Goal: Transaction & Acquisition: Purchase product/service

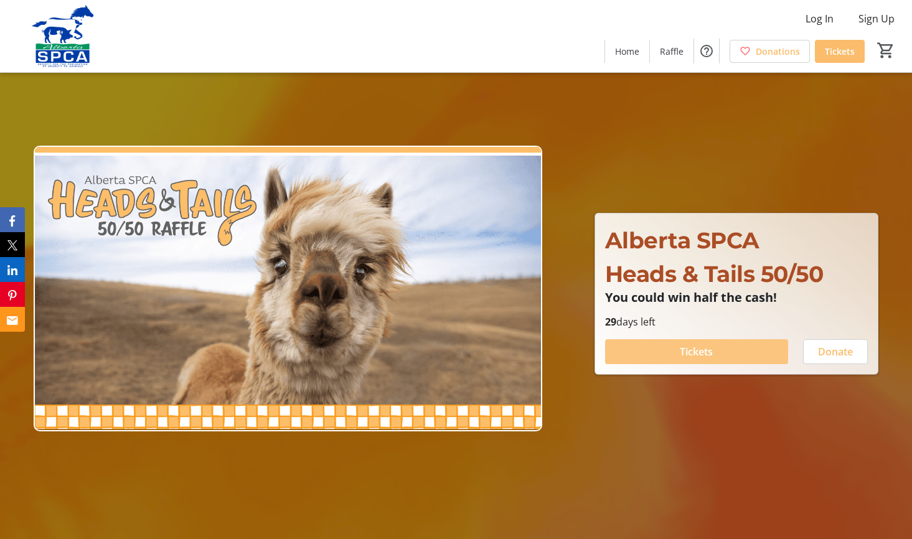
click at [701, 349] on span "Tickets" at bounding box center [696, 351] width 33 height 15
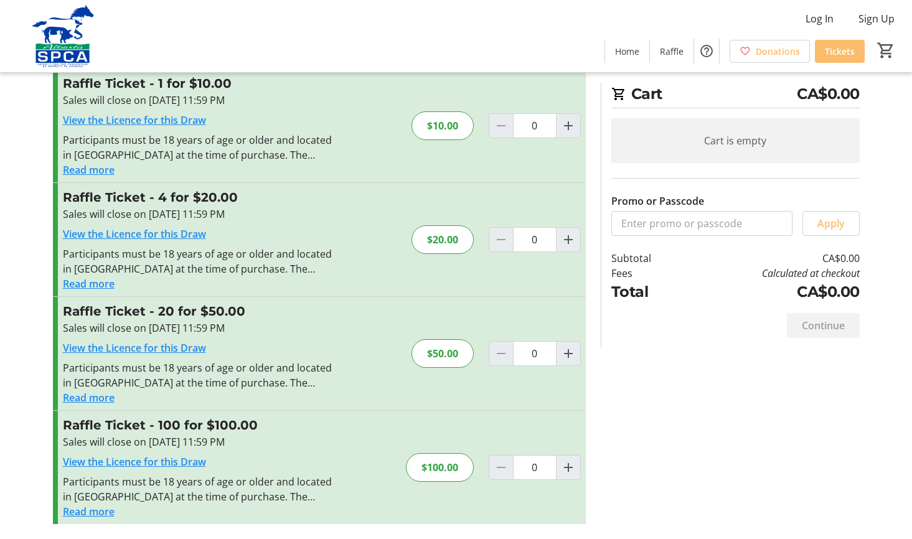
scroll to position [34, 0]
click at [568, 467] on mat-icon "Increment by one" at bounding box center [568, 467] width 15 height 15
type input "1"
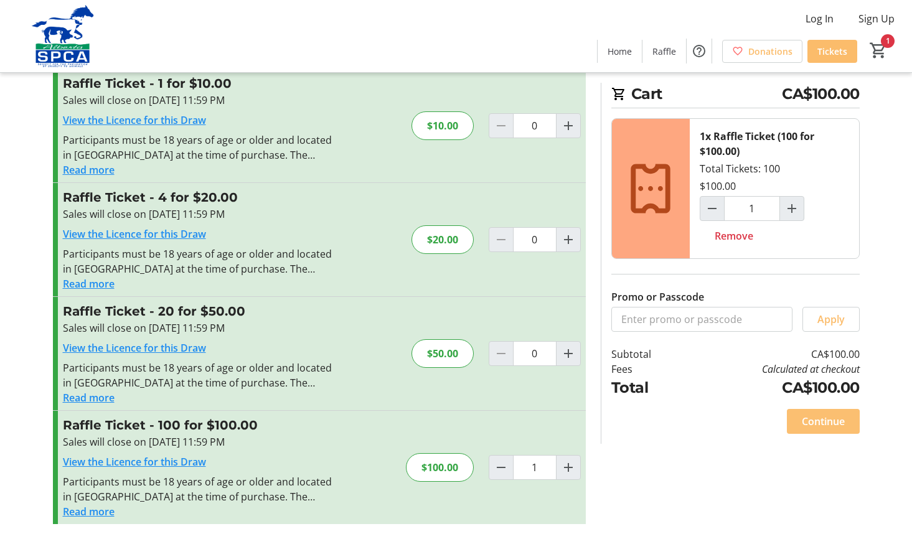
click at [816, 421] on span "Continue" at bounding box center [823, 421] width 43 height 15
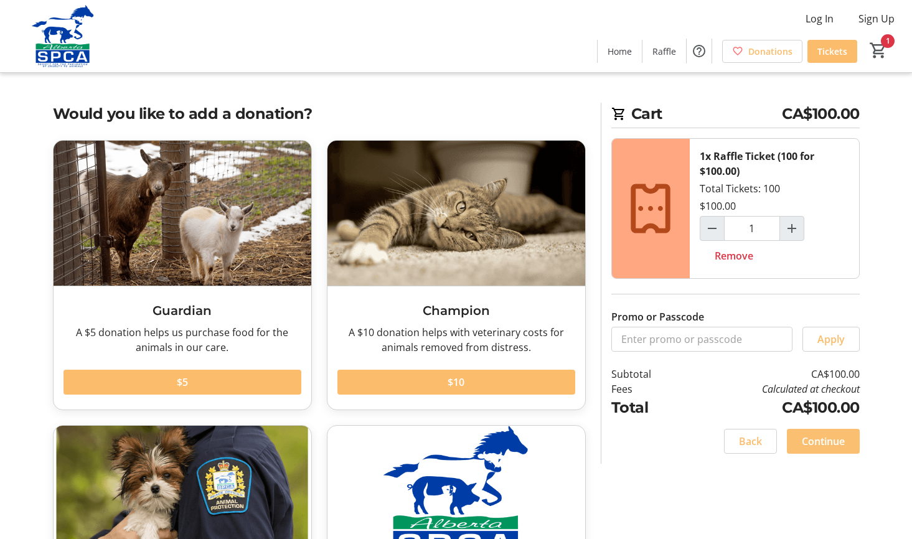
click at [826, 444] on span "Continue" at bounding box center [823, 441] width 43 height 15
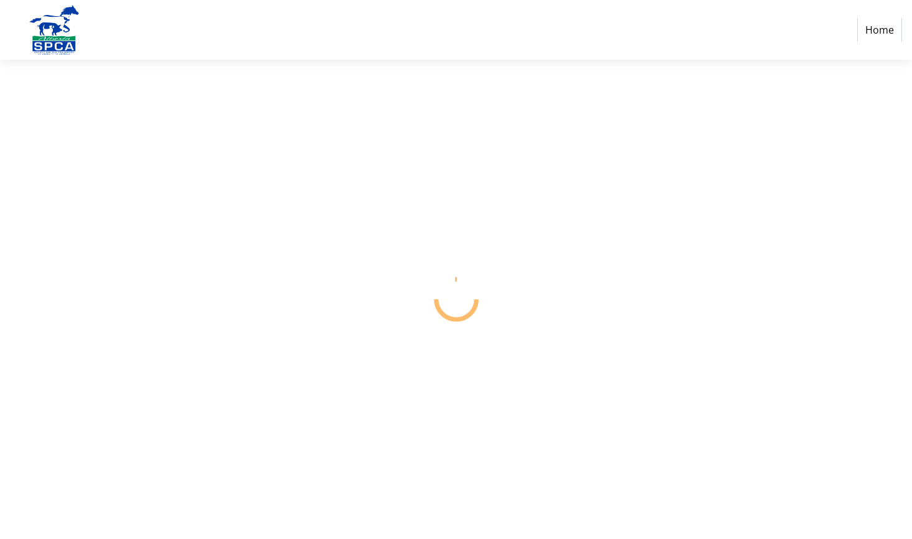
select select "CA"
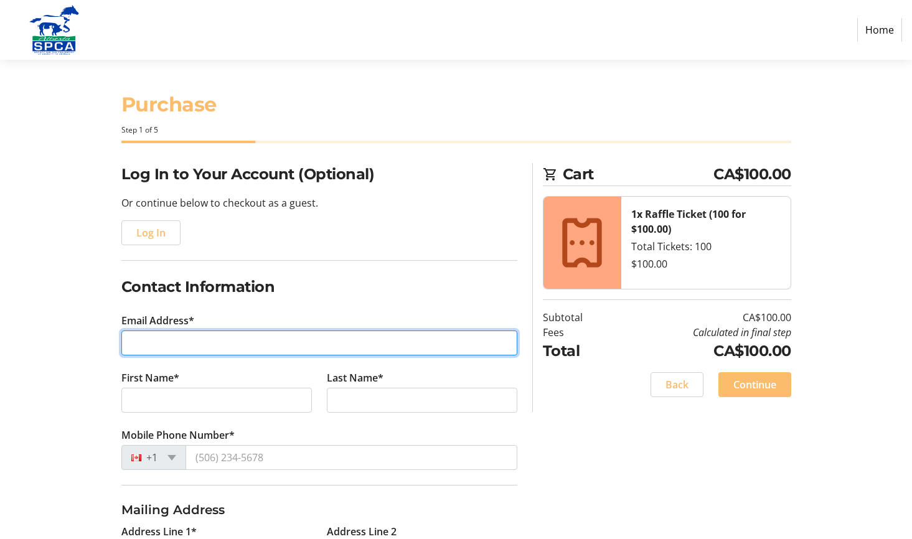
type input "B"
type input "[EMAIL_ADDRESS][DOMAIN_NAME]"
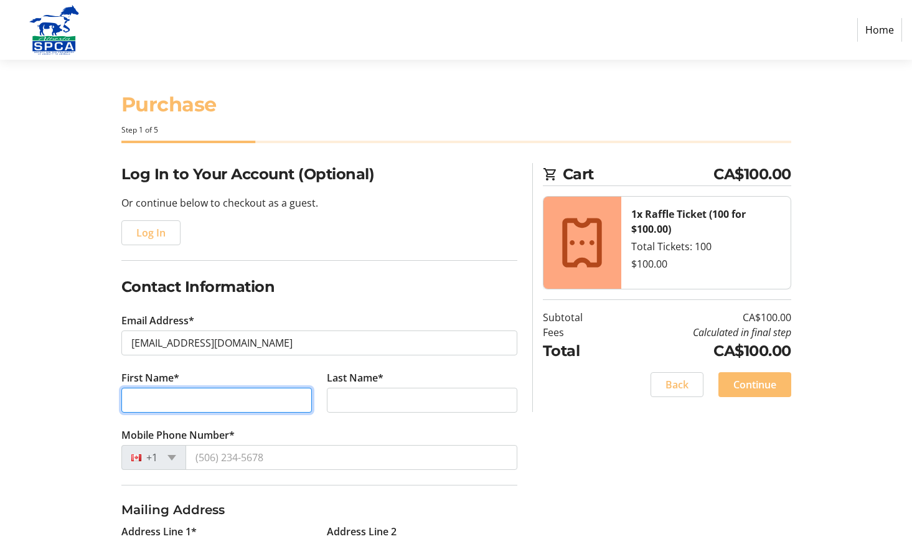
click at [195, 397] on input "First Name*" at bounding box center [216, 400] width 190 height 25
type input "P"
type input "[PERSON_NAME] [PERSON_NAME]"
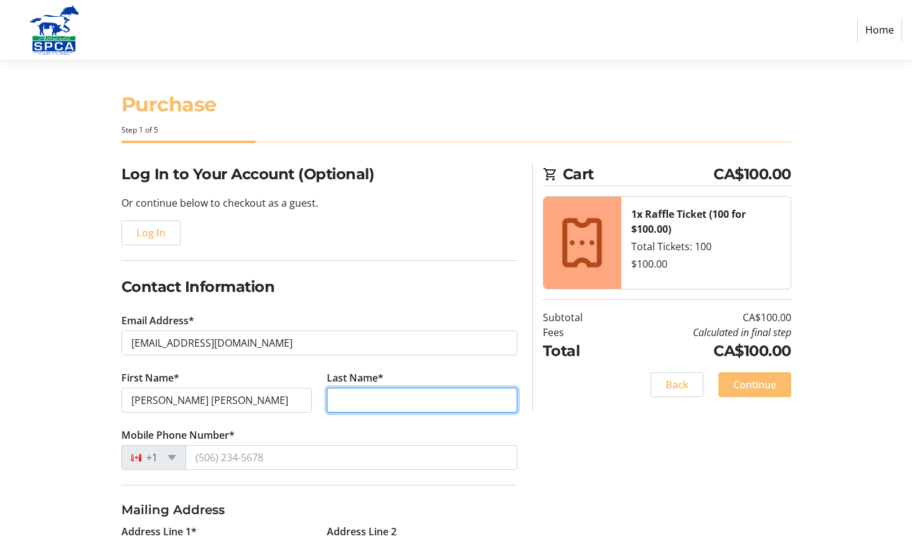
type input "[PERSON_NAME]"
type input "108 55107"
type input "Range Road 33"
type input "[PERSON_NAME]"
select select "AB"
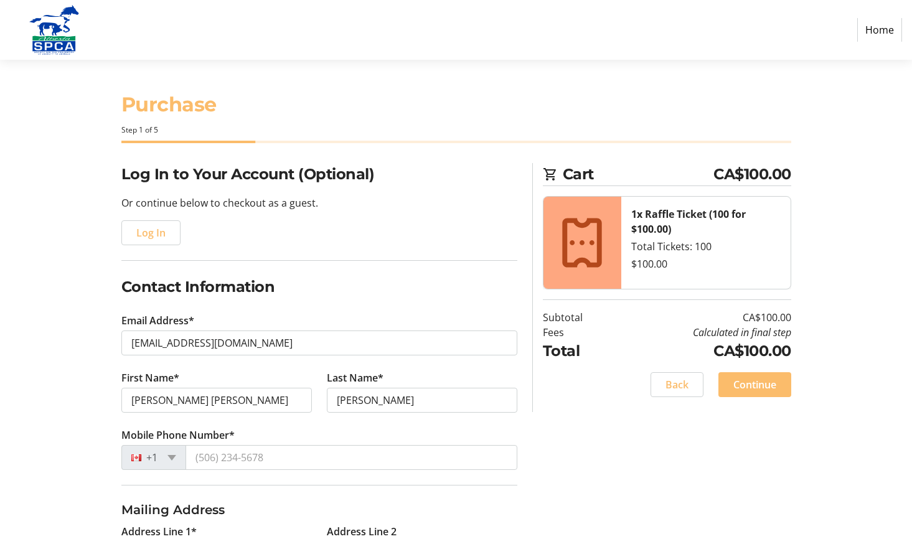
type input "T0E1A0"
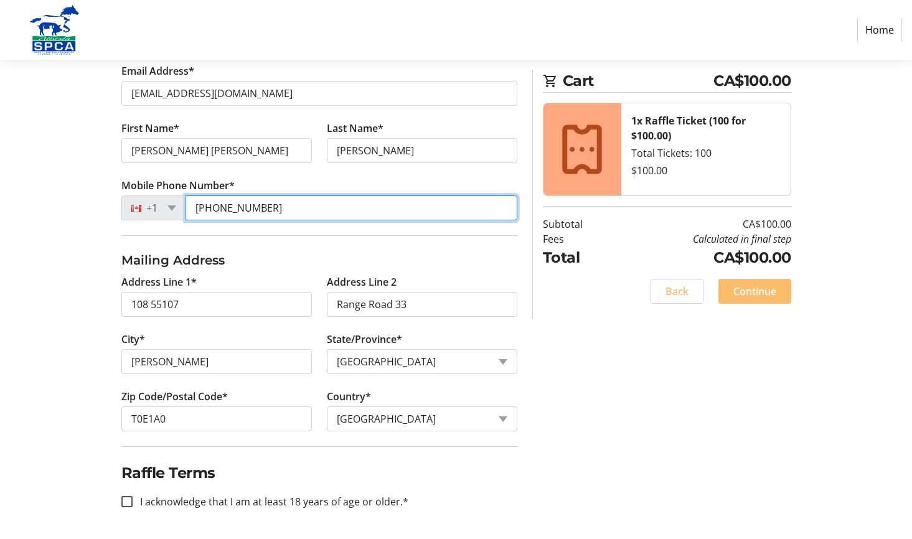
scroll to position [250, 0]
type input "[PHONE_NUMBER]"
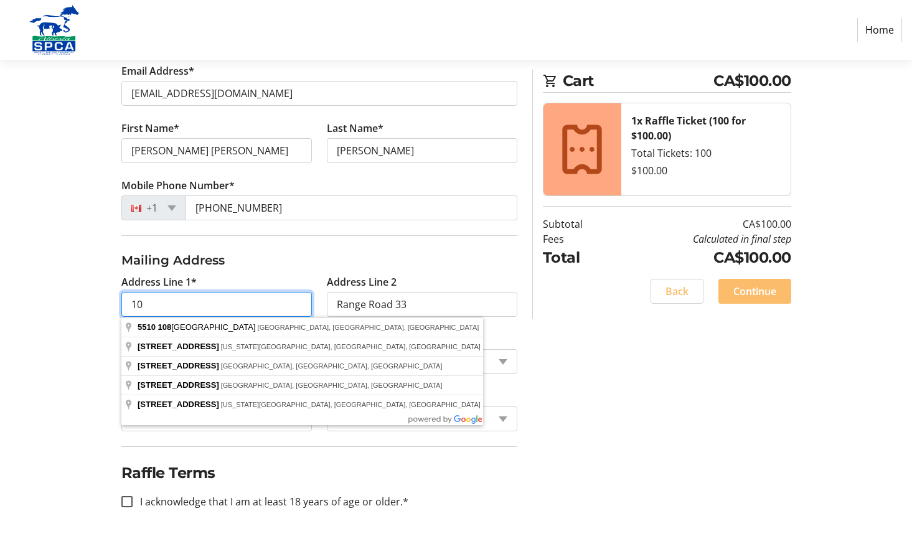
type input "1"
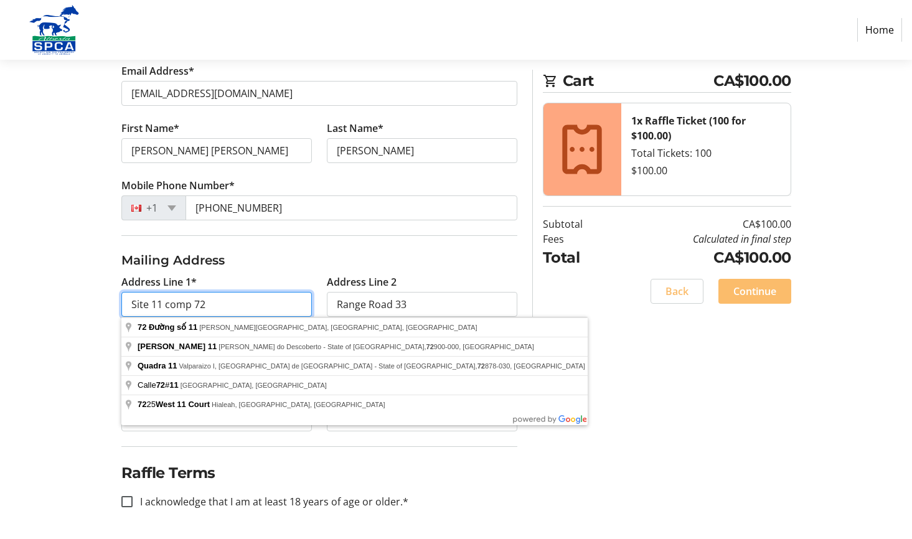
type input "Site 11 comp 72"
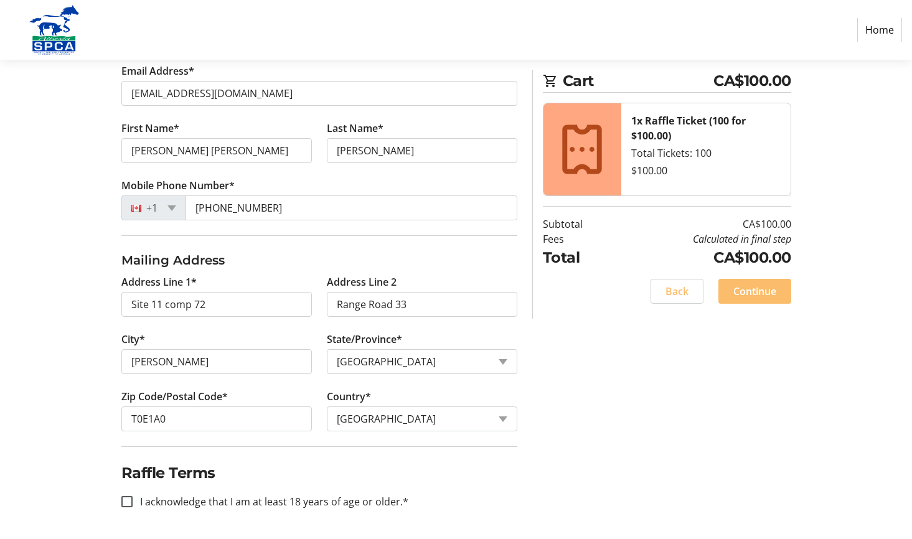
click at [409, 317] on tr-form-field "Address Line [STREET_ADDRESS]" at bounding box center [421, 303] width 205 height 57
type input "RR 1"
click at [128, 501] on input "I acknowledge that I am at least 18 years of age or older.*" at bounding box center [126, 501] width 11 height 11
checkbox input "true"
click at [755, 295] on span "Continue" at bounding box center [754, 291] width 43 height 15
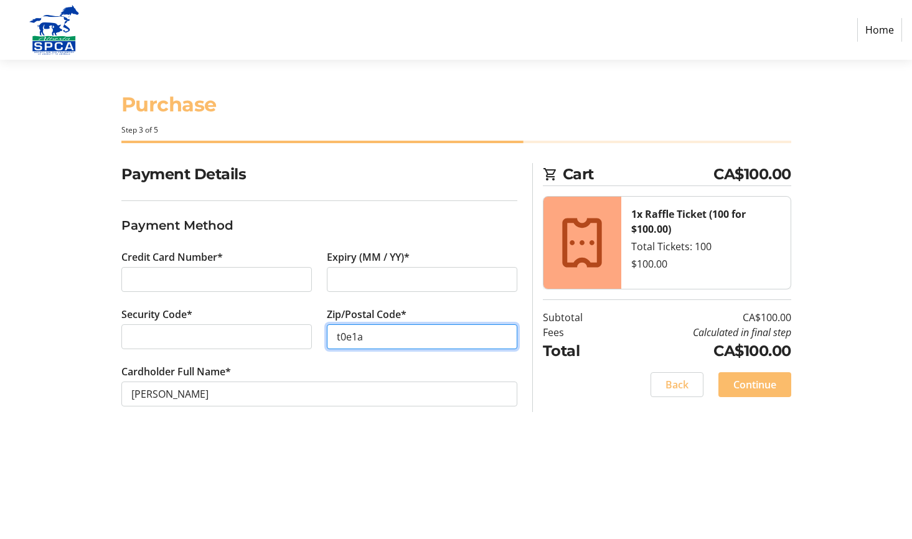
type input "t0e1a0"
type input "T0E1A0"
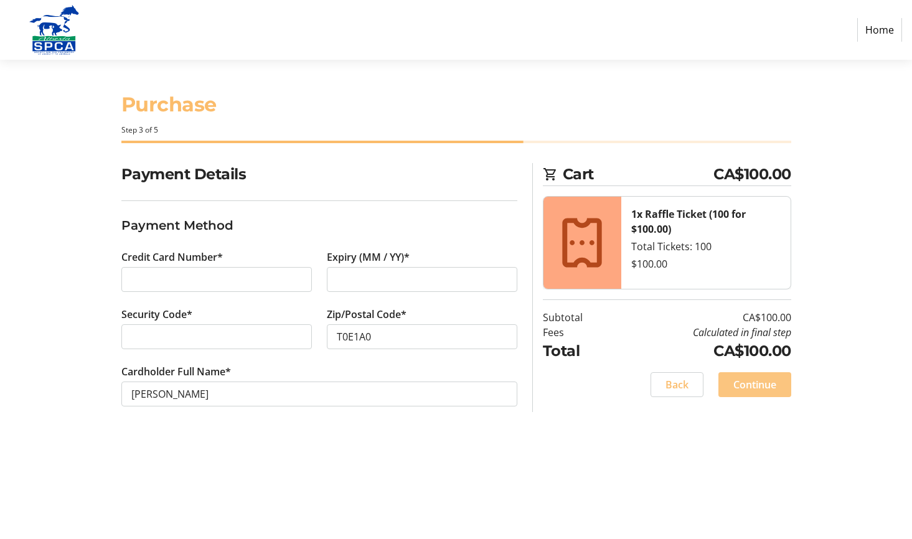
click at [749, 383] on span "Continue" at bounding box center [754, 384] width 43 height 15
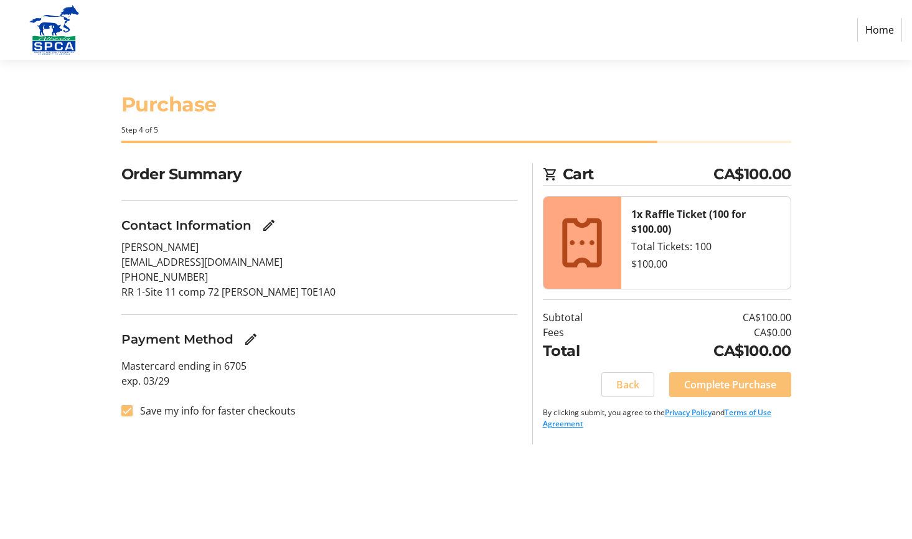
click at [742, 388] on span "Complete Purchase" at bounding box center [730, 384] width 92 height 15
